Goal: Find specific page/section: Find specific page/section

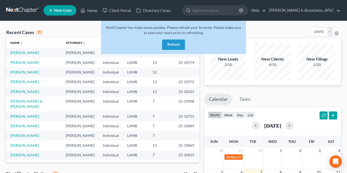
click at [178, 42] on button "Refresh" at bounding box center [173, 44] width 23 height 10
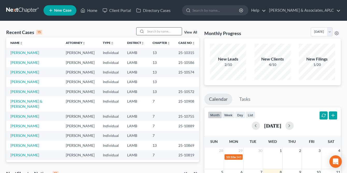
click at [161, 32] on input "search" at bounding box center [164, 31] width 36 height 8
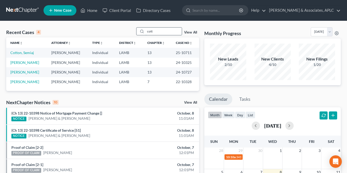
click at [161, 34] on input "cott" at bounding box center [164, 31] width 36 height 8
type input "c"
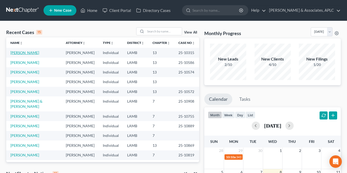
click at [31, 51] on link "[PERSON_NAME]" at bounding box center [24, 52] width 29 height 4
select select "1"
select select "3"
